Goal: Task Accomplishment & Management: Manage account settings

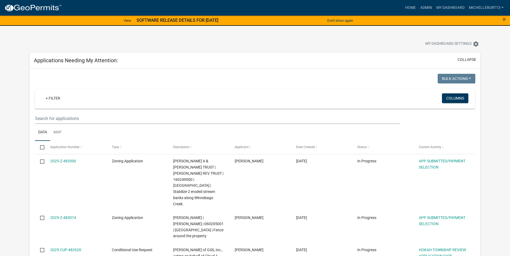
select select "3: 100"
click at [78, 116] on input "text" at bounding box center [217, 118] width 365 height 11
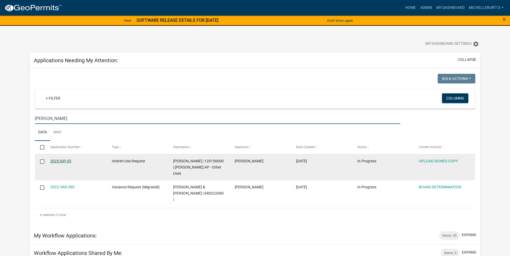
type input "[PERSON_NAME]"
click at [67, 160] on link "2025-IUP-33" at bounding box center [60, 161] width 21 height 4
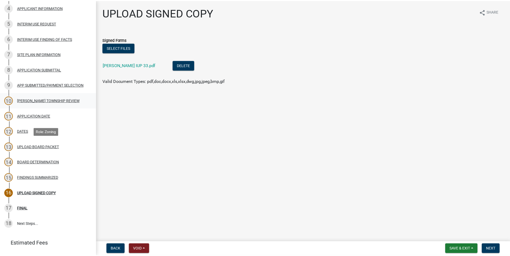
scroll to position [134, 0]
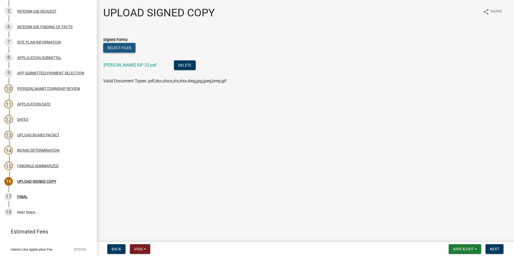
click at [122, 49] on button "Select files" at bounding box center [119, 48] width 32 height 10
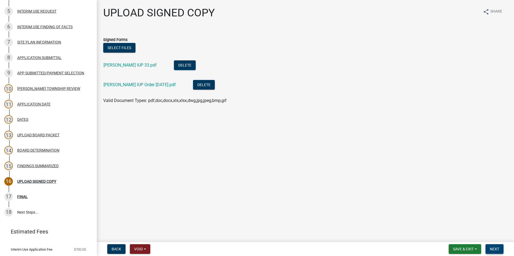
click at [495, 249] on span "Next" at bounding box center [494, 249] width 9 height 4
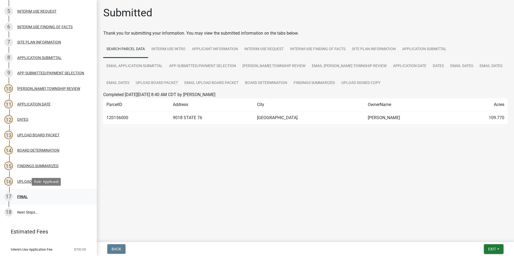
click at [28, 197] on div "17 FINAL" at bounding box center [46, 197] width 84 height 9
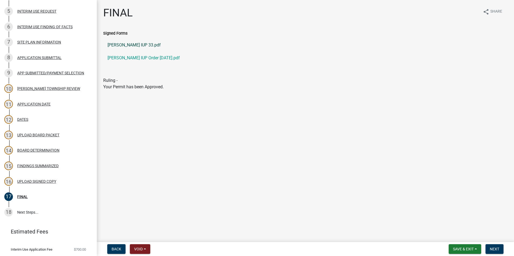
click at [134, 44] on link "[PERSON_NAME] IUP 33.pdf" at bounding box center [305, 45] width 404 height 13
click at [475, 249] on button "Save & Exit" at bounding box center [464, 250] width 33 height 10
click at [454, 233] on button "Save & Exit" at bounding box center [459, 235] width 43 height 13
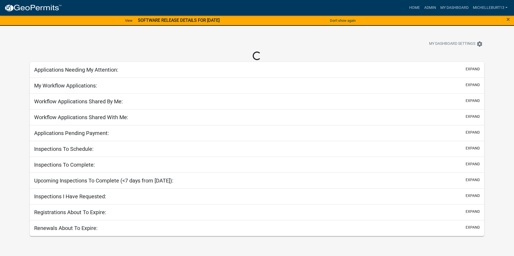
select select "3: 100"
